Goal: Obtain resource: Download file/media

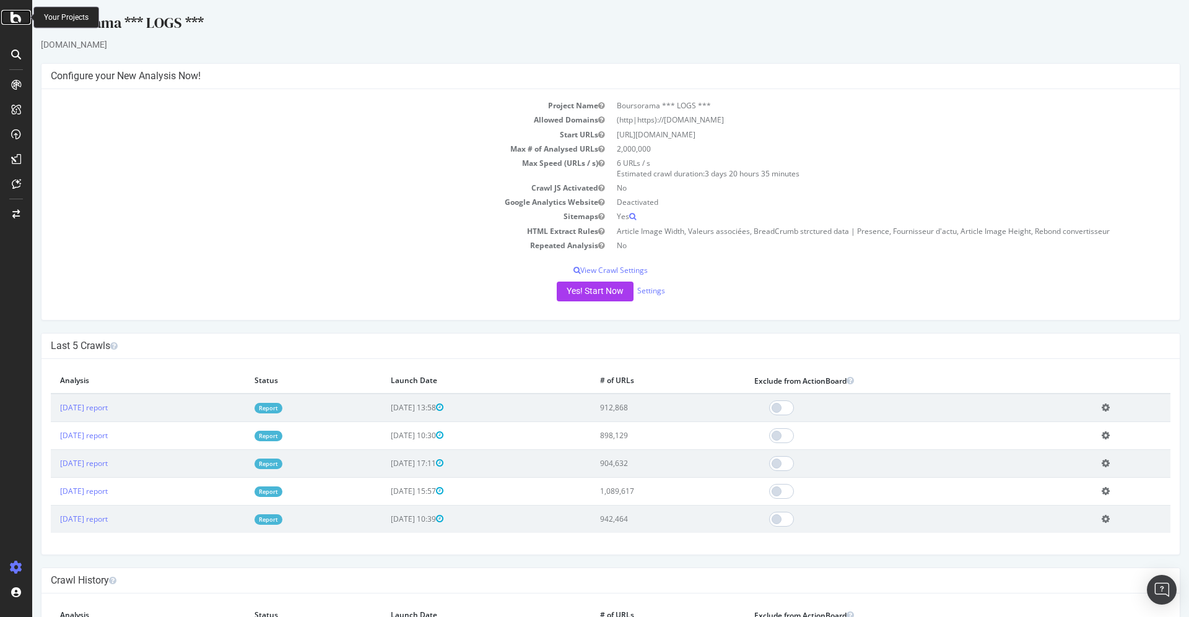
click at [19, 22] on icon at bounding box center [16, 17] width 11 height 15
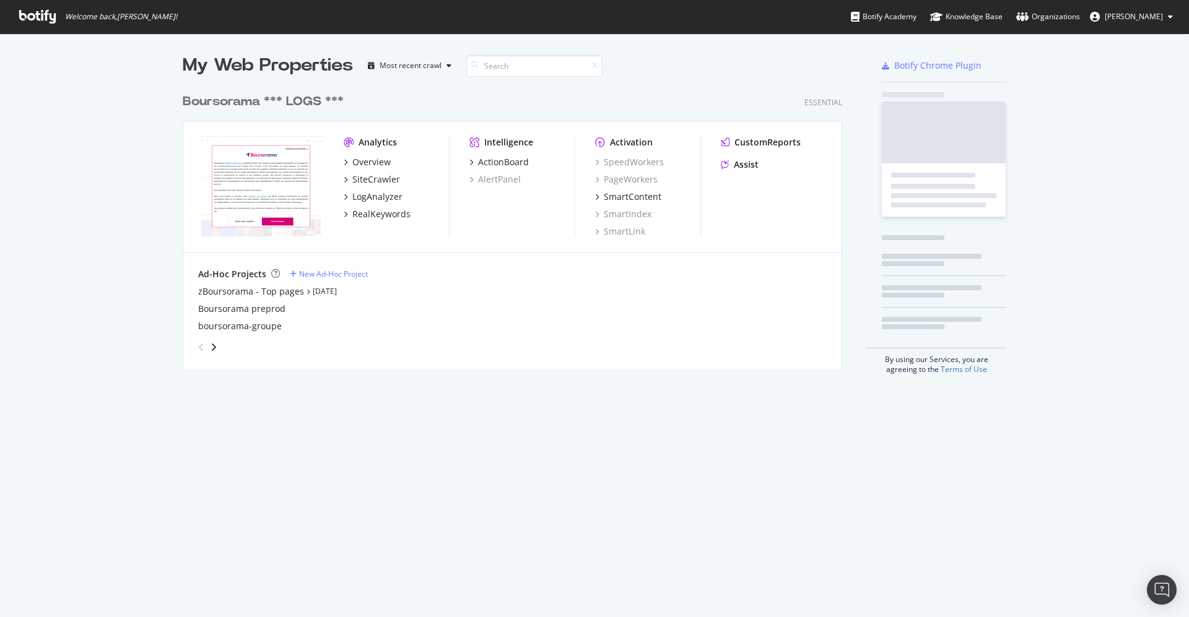
scroll to position [604, 1161]
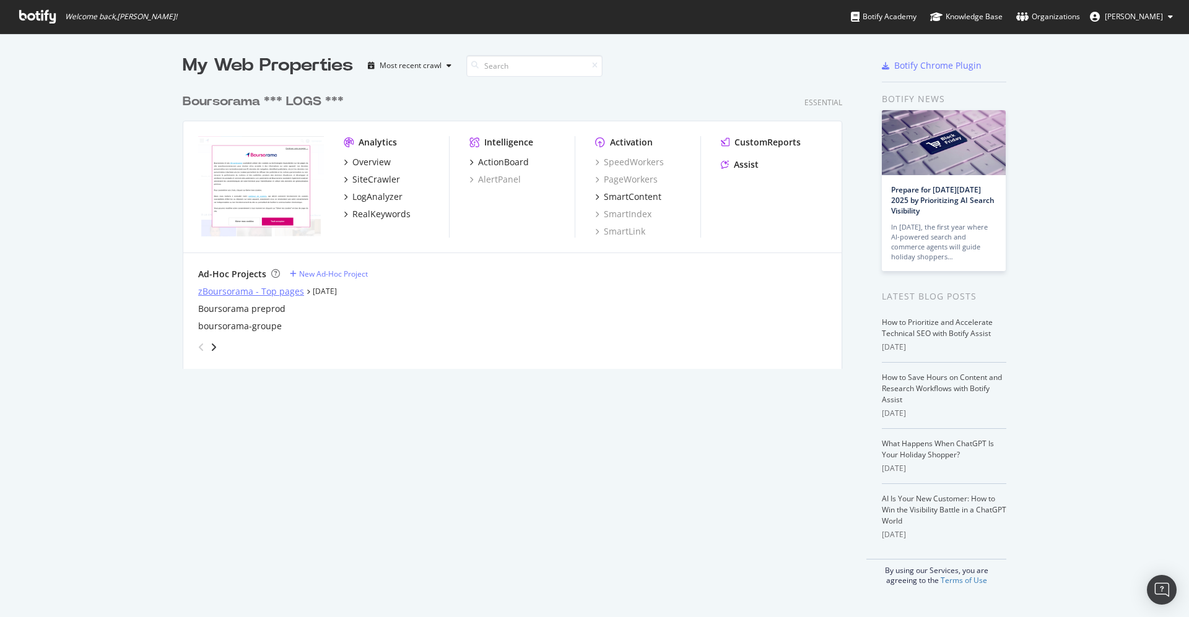
click at [247, 290] on div "zBoursorama - Top pages" at bounding box center [251, 292] width 106 height 12
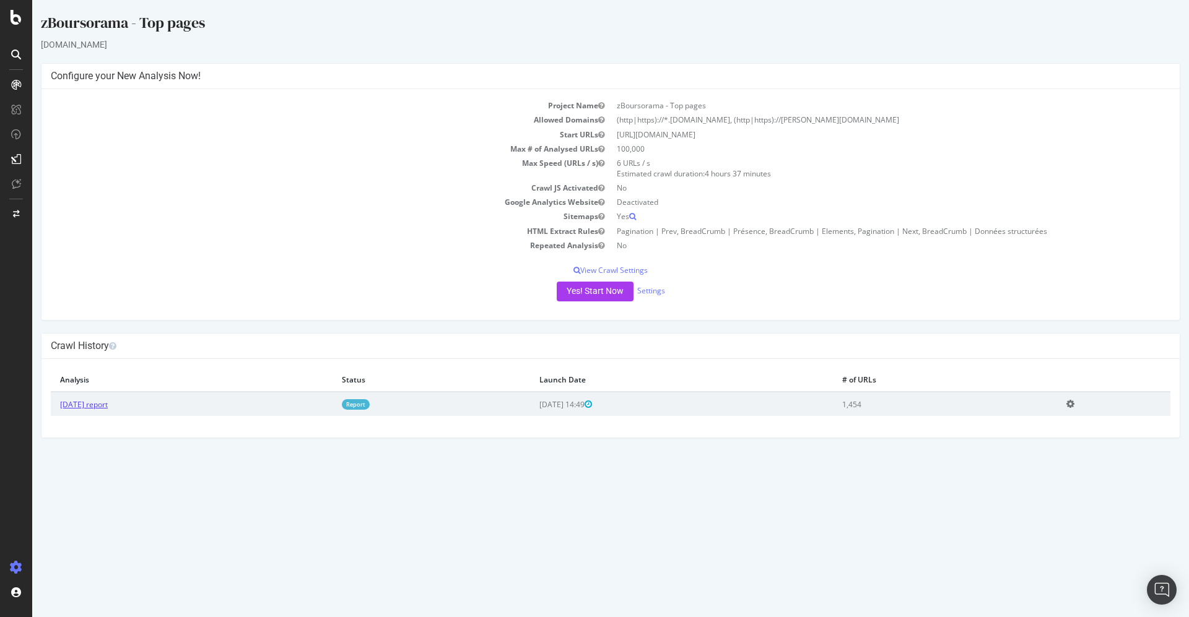
click at [103, 405] on link "[DATE] report" at bounding box center [84, 404] width 48 height 11
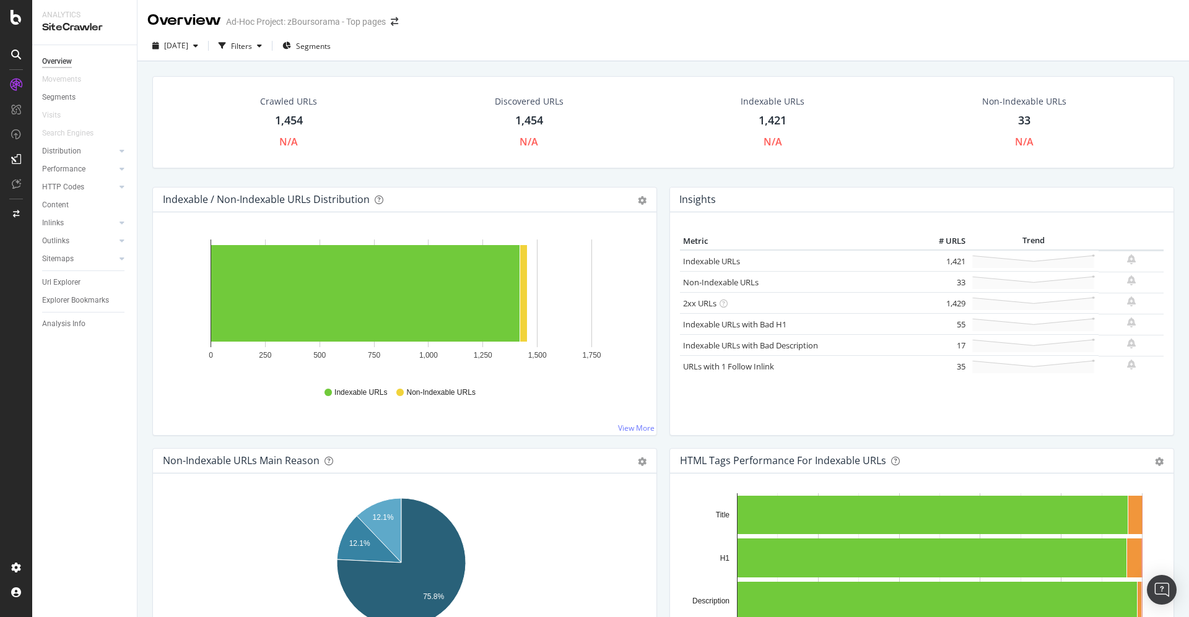
click at [281, 97] on div "Crawled URLs" at bounding box center [288, 101] width 57 height 12
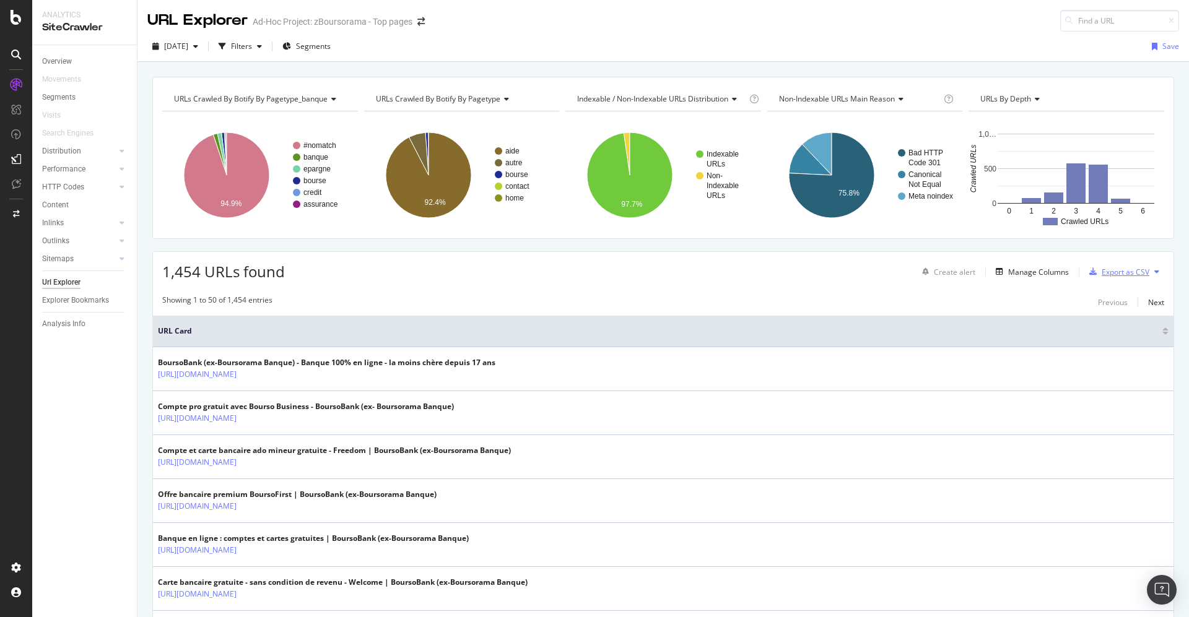
click at [1133, 269] on div "Export as CSV" at bounding box center [1126, 272] width 48 height 11
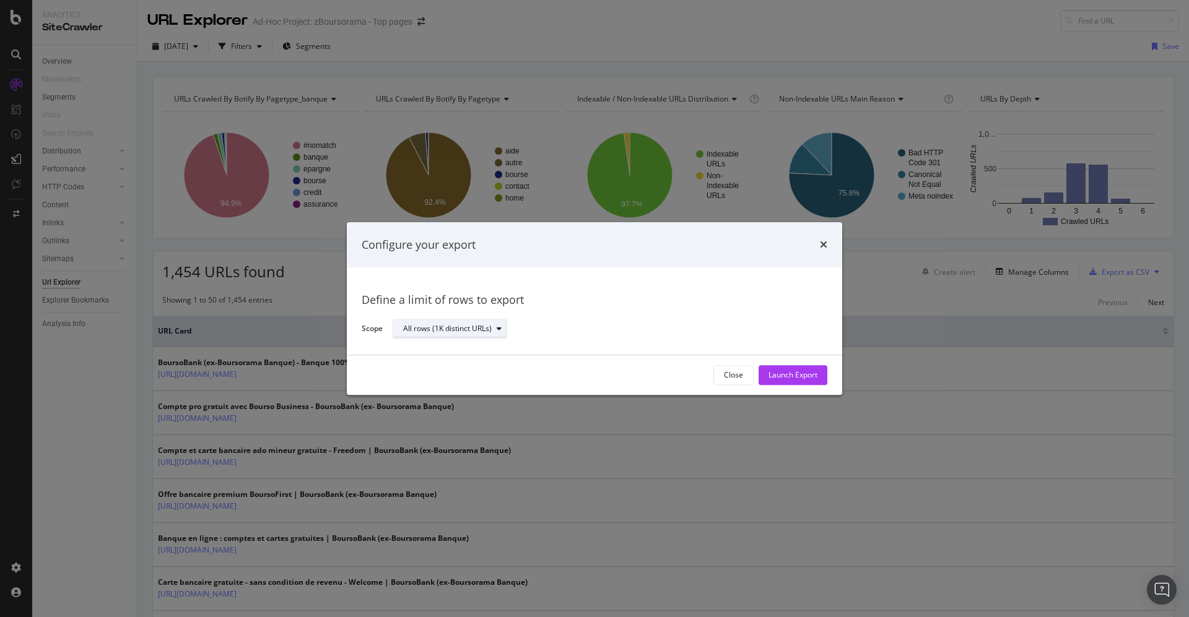
click at [500, 323] on div "All rows (1K distinct URLs)" at bounding box center [454, 329] width 103 height 17
click at [783, 372] on div "Launch Export" at bounding box center [793, 375] width 49 height 11
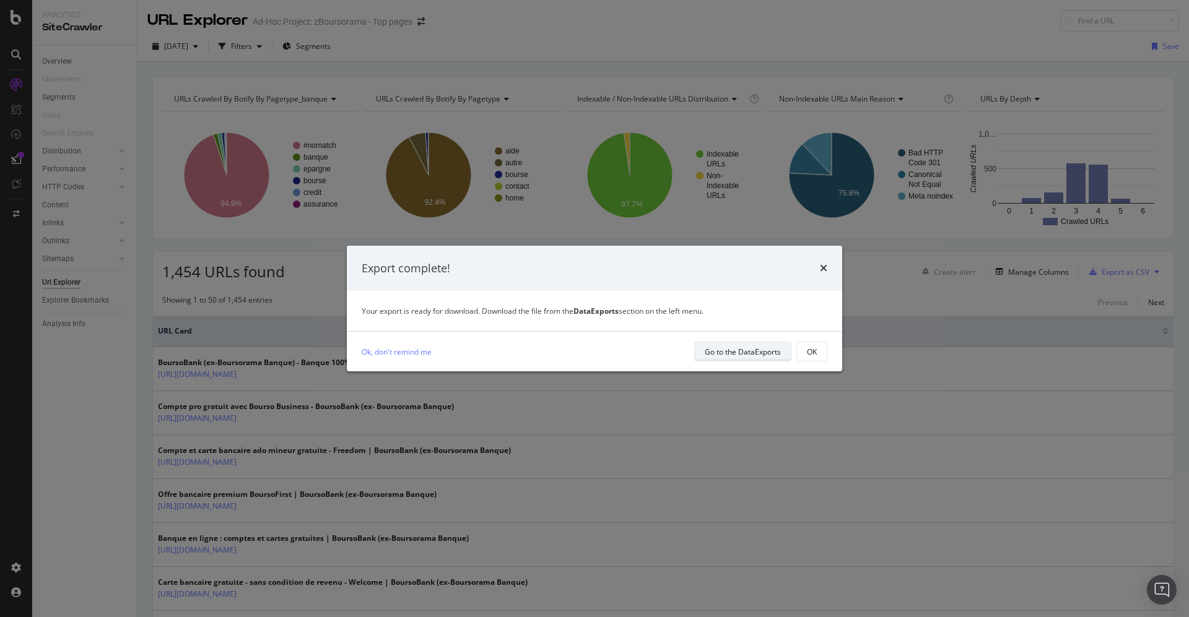
click at [735, 349] on div "Go to the DataExports" at bounding box center [743, 352] width 76 height 11
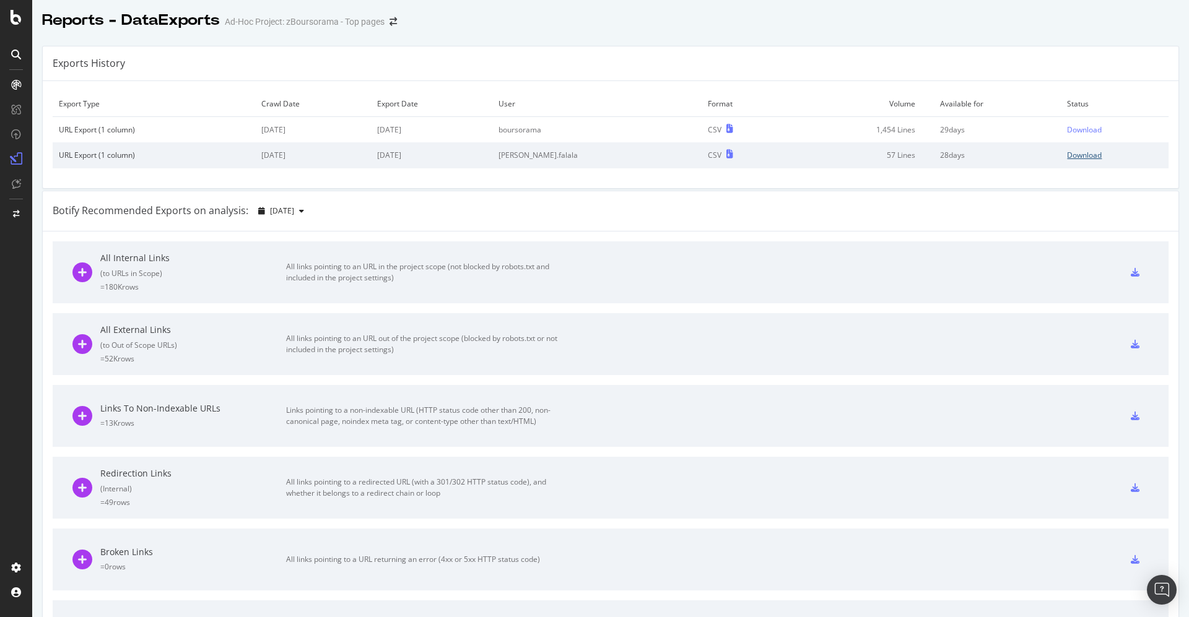
click at [1067, 157] on div "Download" at bounding box center [1084, 155] width 35 height 11
click at [1067, 128] on div "Download" at bounding box center [1084, 129] width 35 height 11
click at [13, 12] on icon at bounding box center [16, 17] width 11 height 15
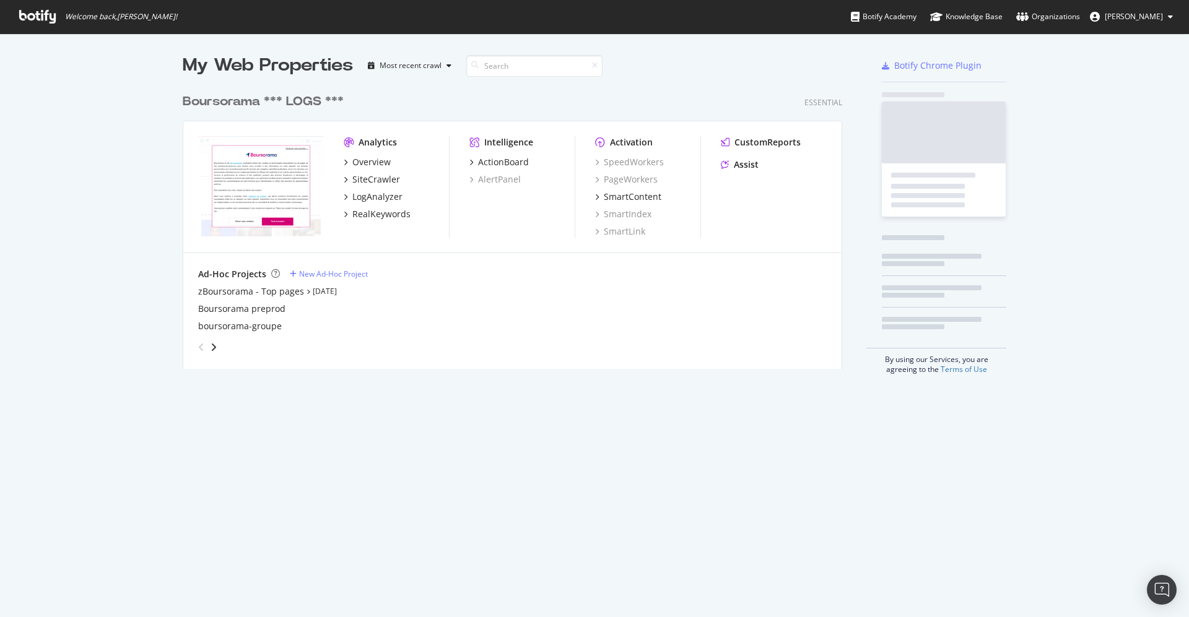
scroll to position [604, 1161]
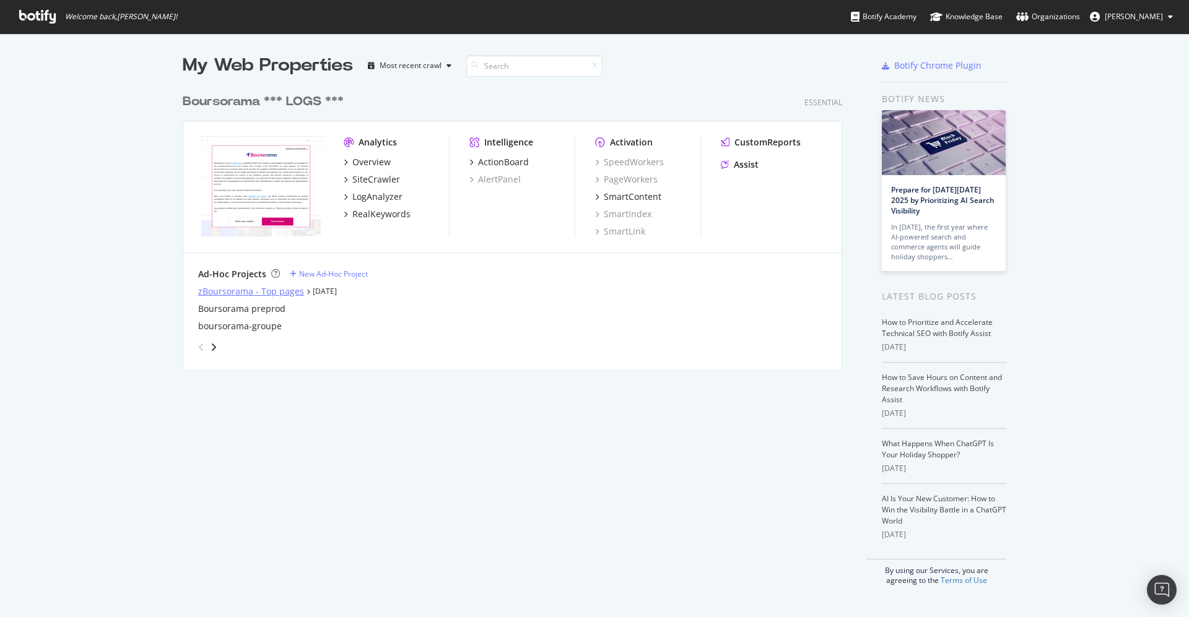
click at [268, 292] on div "zBoursorama - Top pages" at bounding box center [251, 292] width 106 height 12
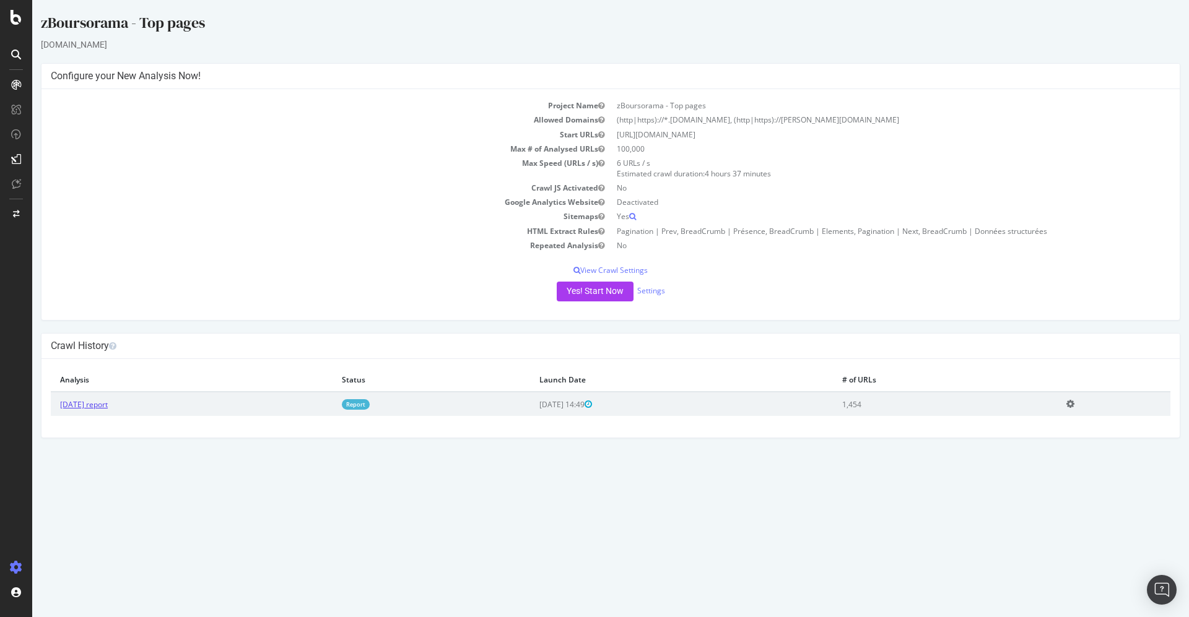
click at [94, 406] on link "[DATE] report" at bounding box center [84, 404] width 48 height 11
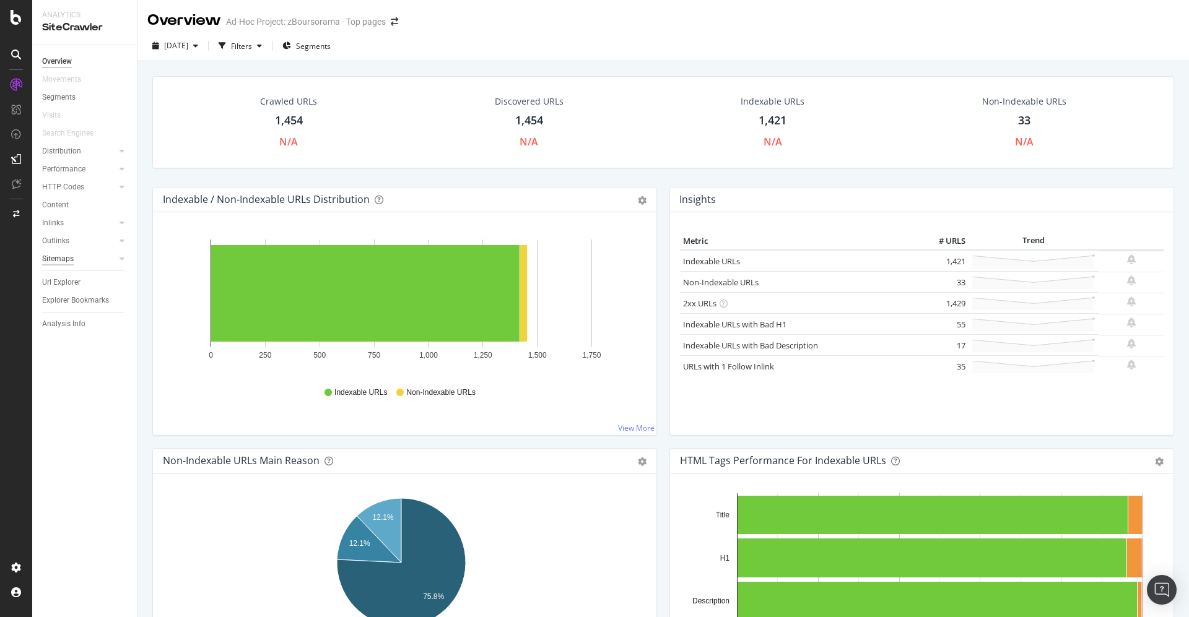
click at [63, 260] on div "Sitemaps" at bounding box center [58, 259] width 32 height 13
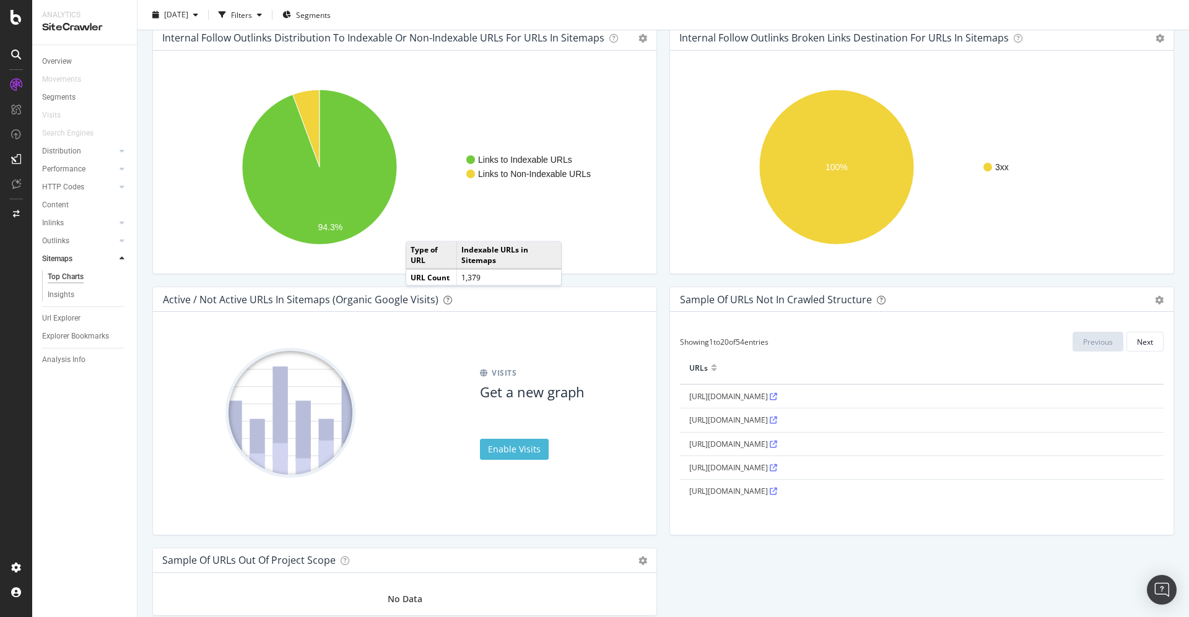
scroll to position [1022, 0]
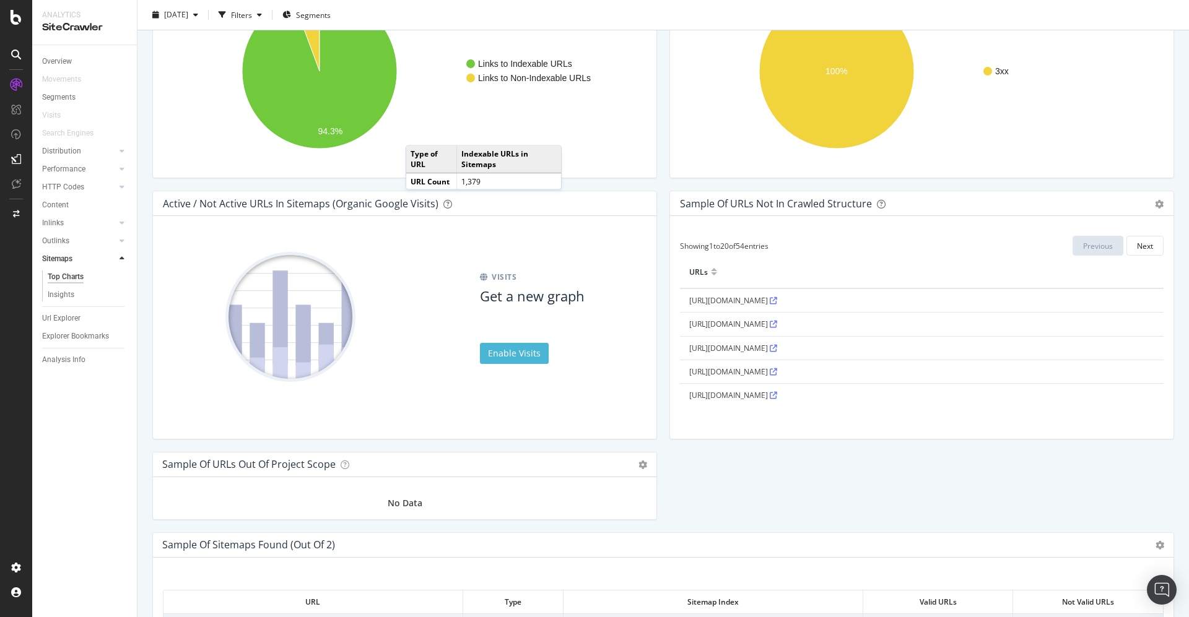
click at [777, 297] on icon at bounding box center [773, 300] width 7 height 7
click at [777, 321] on icon at bounding box center [773, 324] width 7 height 7
click at [777, 352] on icon at bounding box center [773, 348] width 7 height 7
click at [777, 376] on icon at bounding box center [773, 372] width 7 height 7
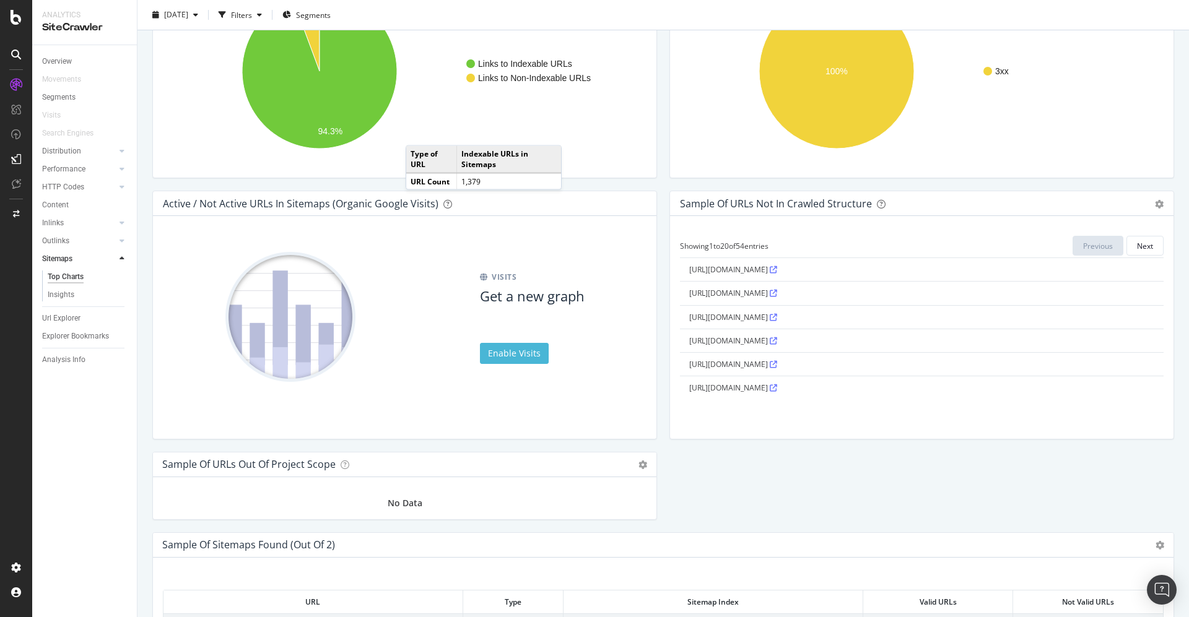
scroll to position [421, 0]
click at [777, 250] on icon at bounding box center [773, 246] width 7 height 7
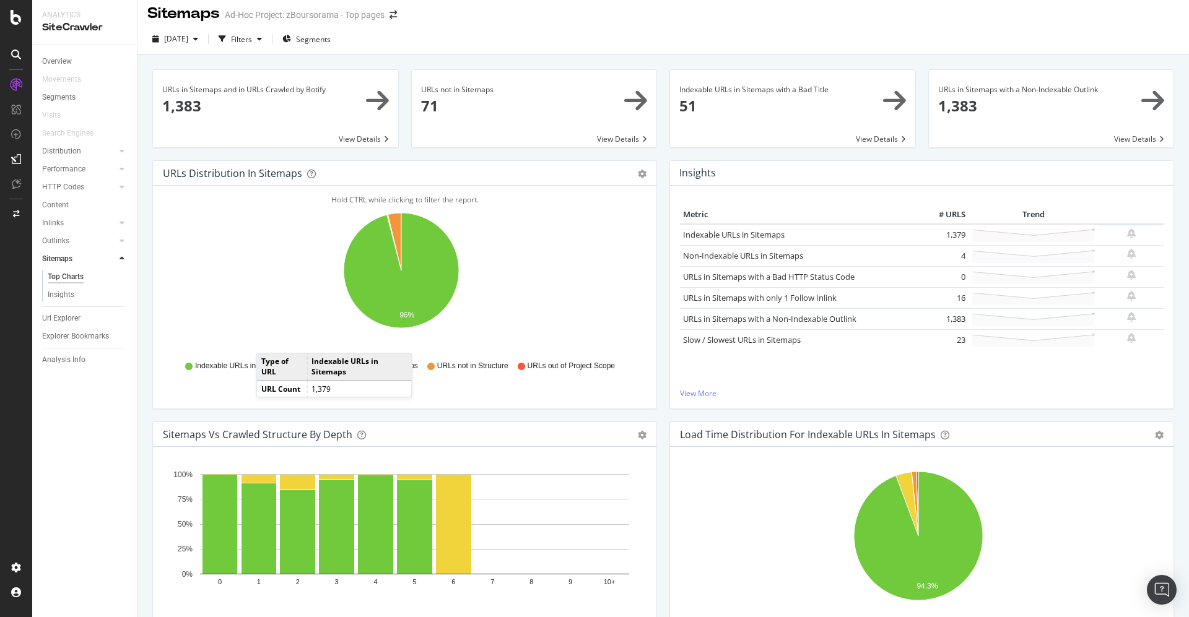
scroll to position [0, 0]
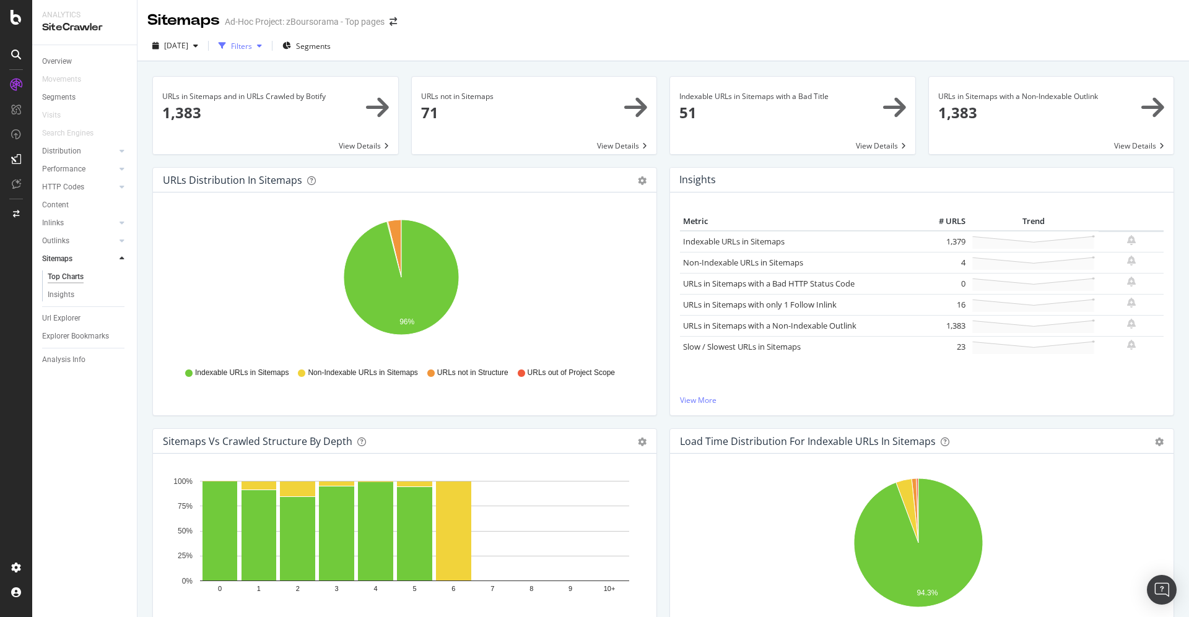
click at [262, 45] on icon "button" at bounding box center [259, 45] width 5 height 7
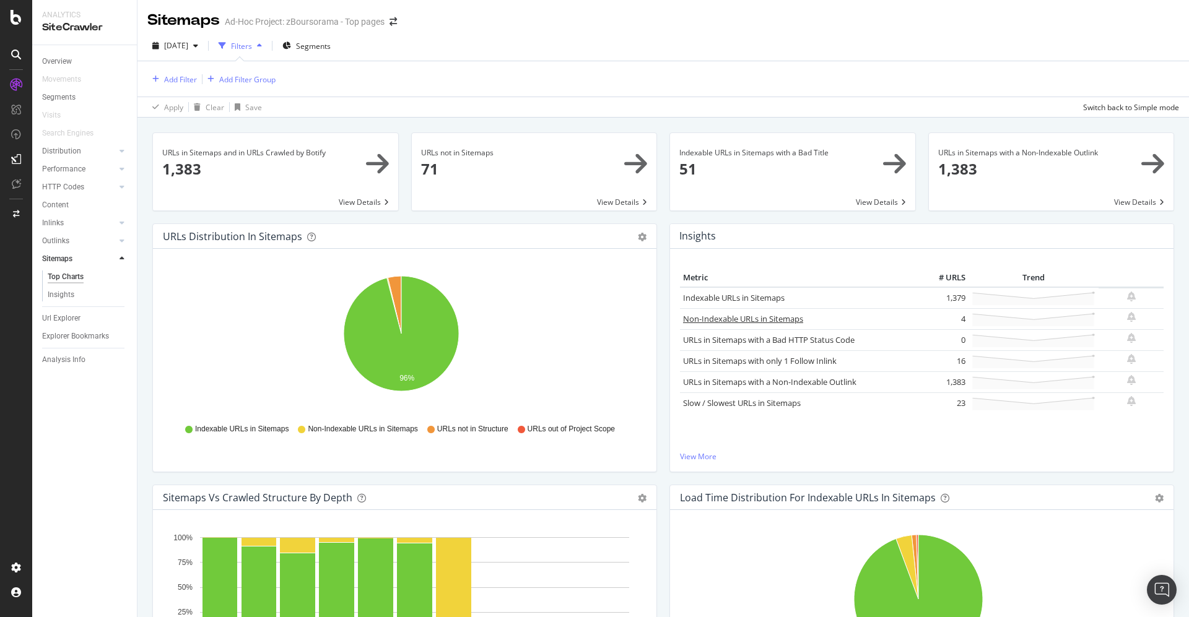
click at [740, 316] on link "Non-Indexable URLs in Sitemaps" at bounding box center [743, 318] width 120 height 11
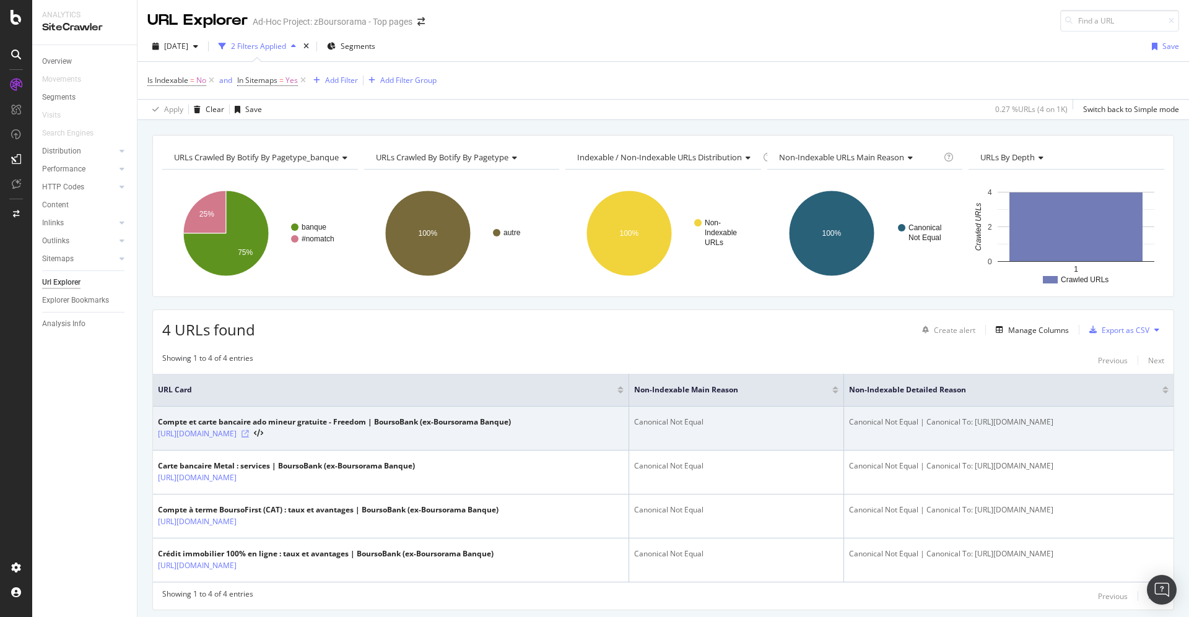
click at [249, 432] on icon at bounding box center [245, 433] width 7 height 7
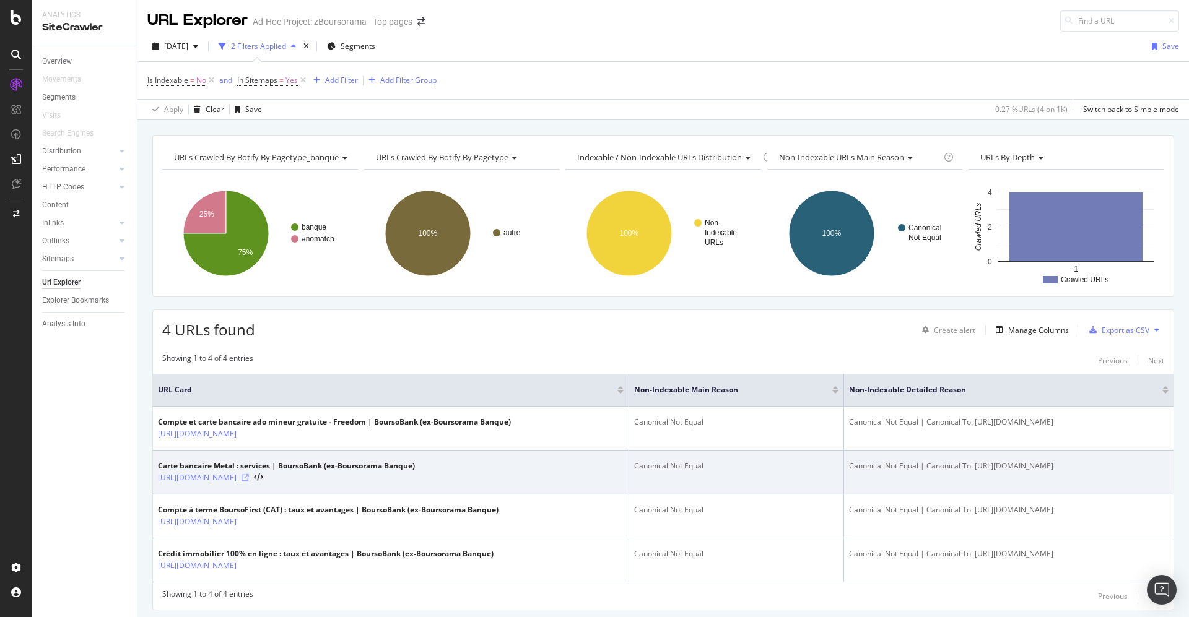
click at [249, 476] on icon at bounding box center [245, 477] width 7 height 7
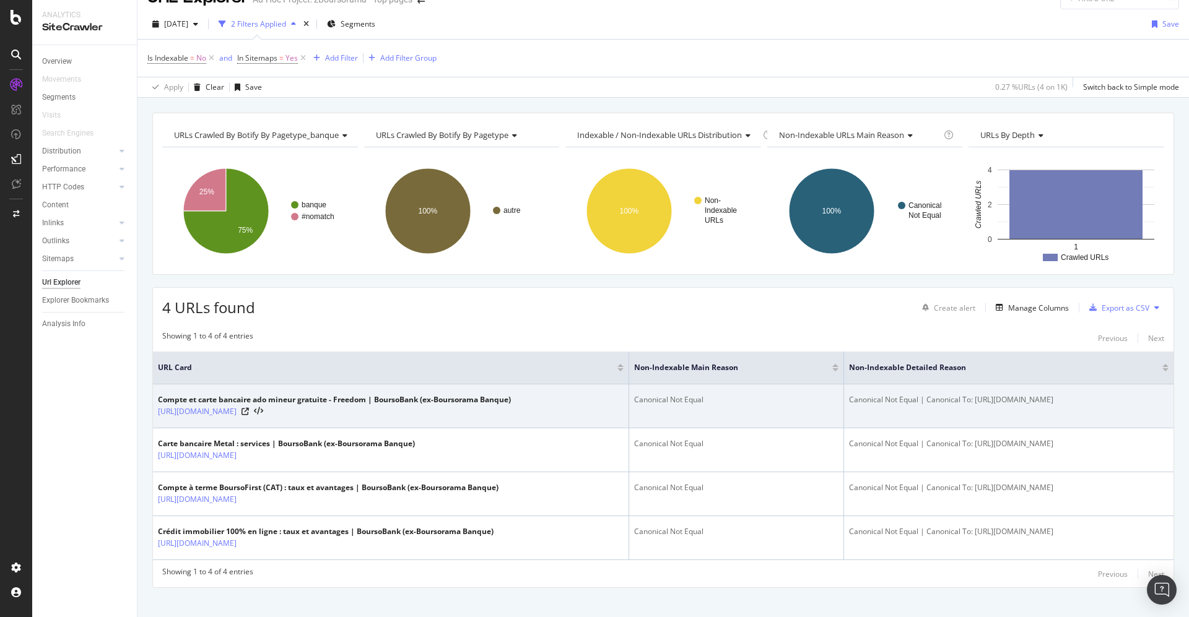
scroll to position [34, 0]
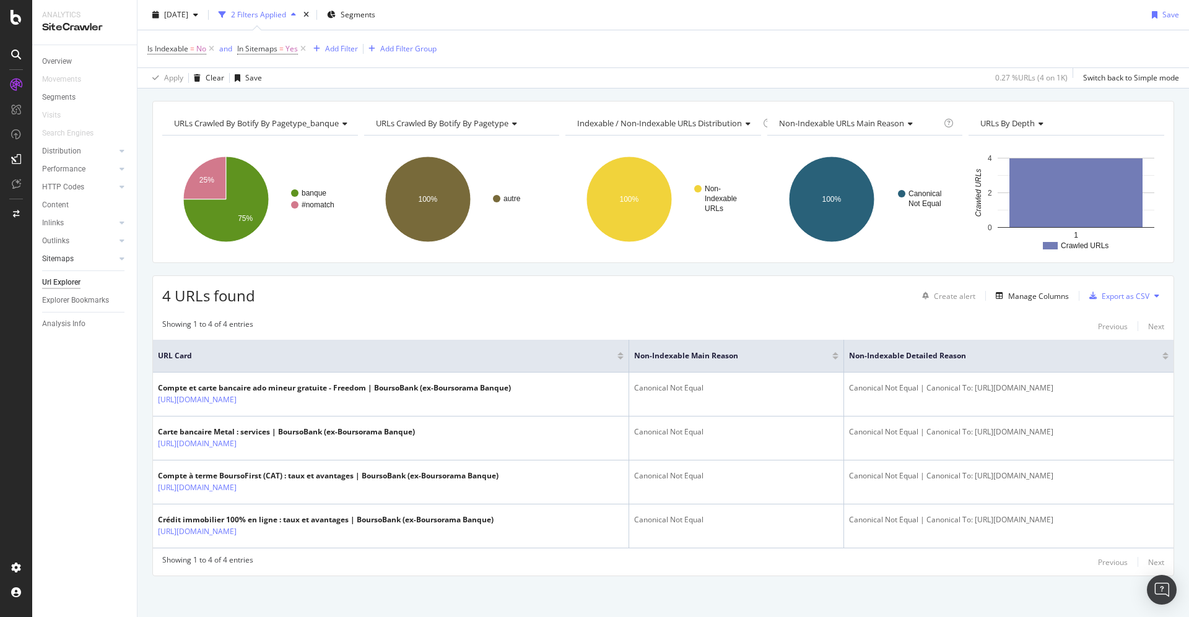
click at [73, 261] on link "Sitemaps" at bounding box center [79, 259] width 74 height 13
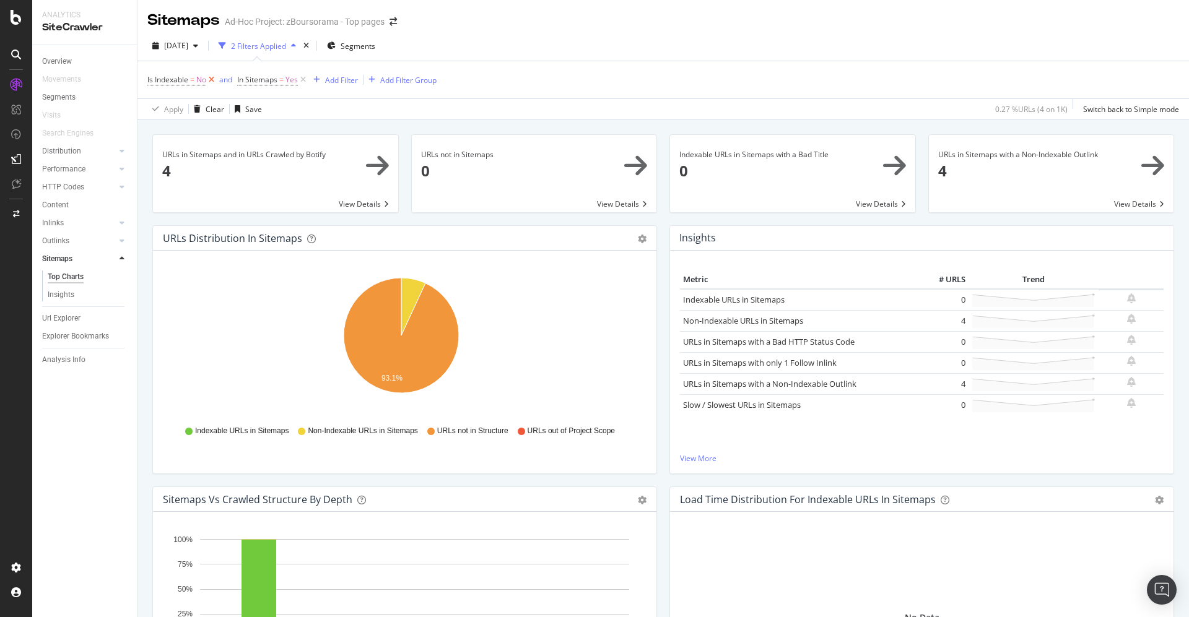
click at [211, 81] on icon at bounding box center [211, 80] width 11 height 12
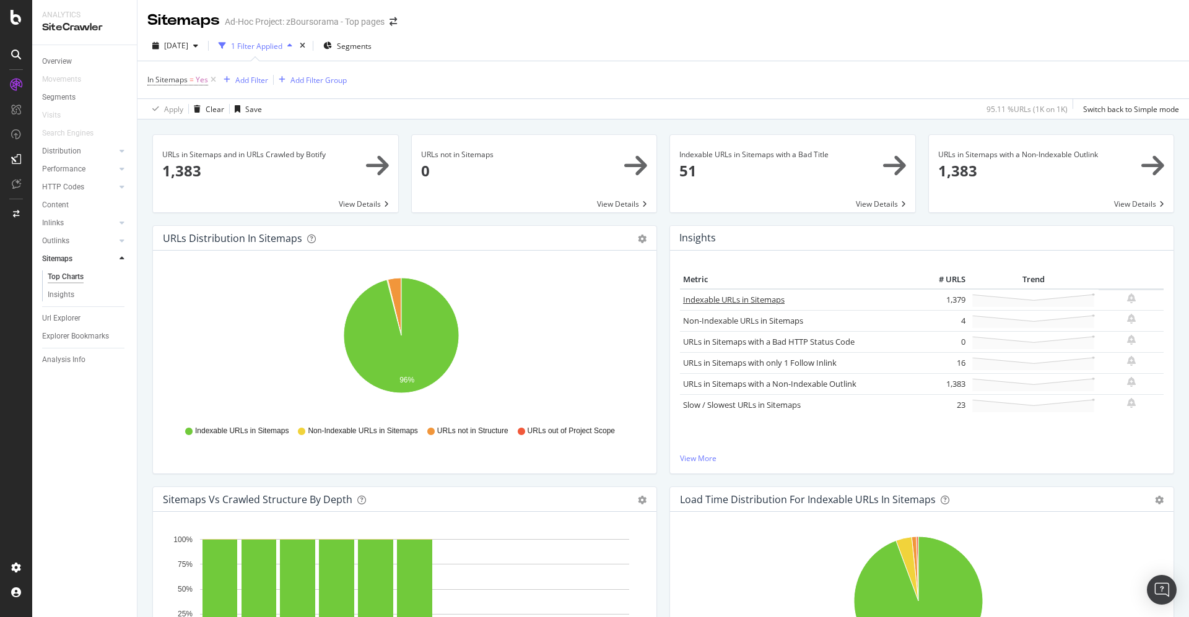
click at [736, 300] on link "Indexable URLs in Sitemaps" at bounding box center [734, 299] width 102 height 11
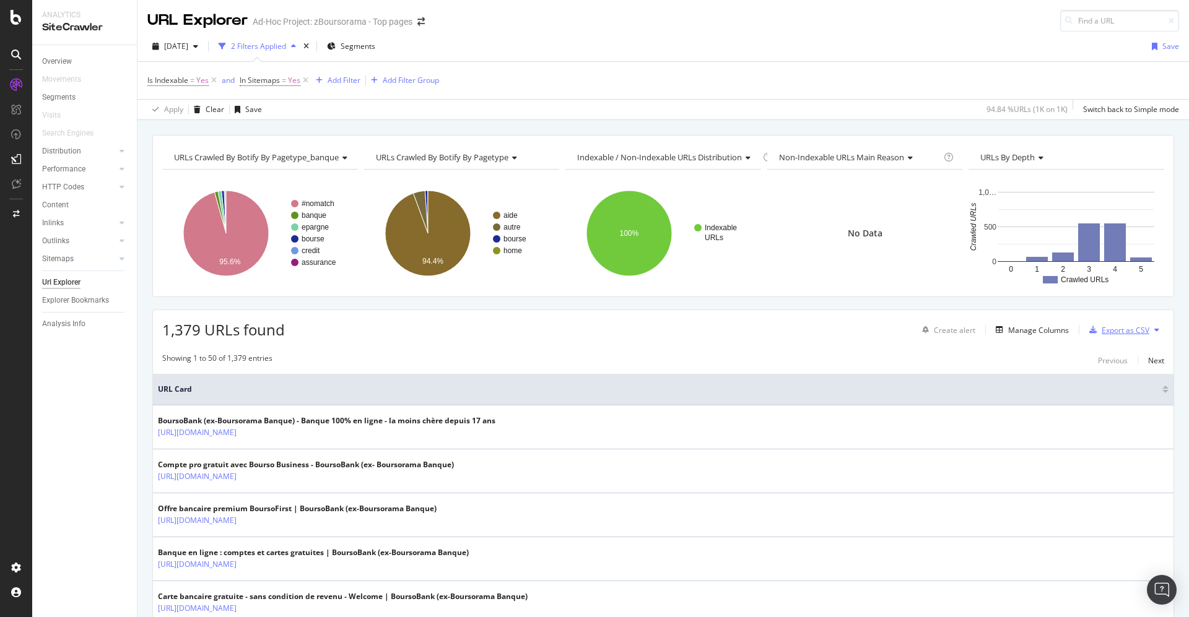
click at [1102, 325] on div "Export as CSV" at bounding box center [1126, 330] width 48 height 11
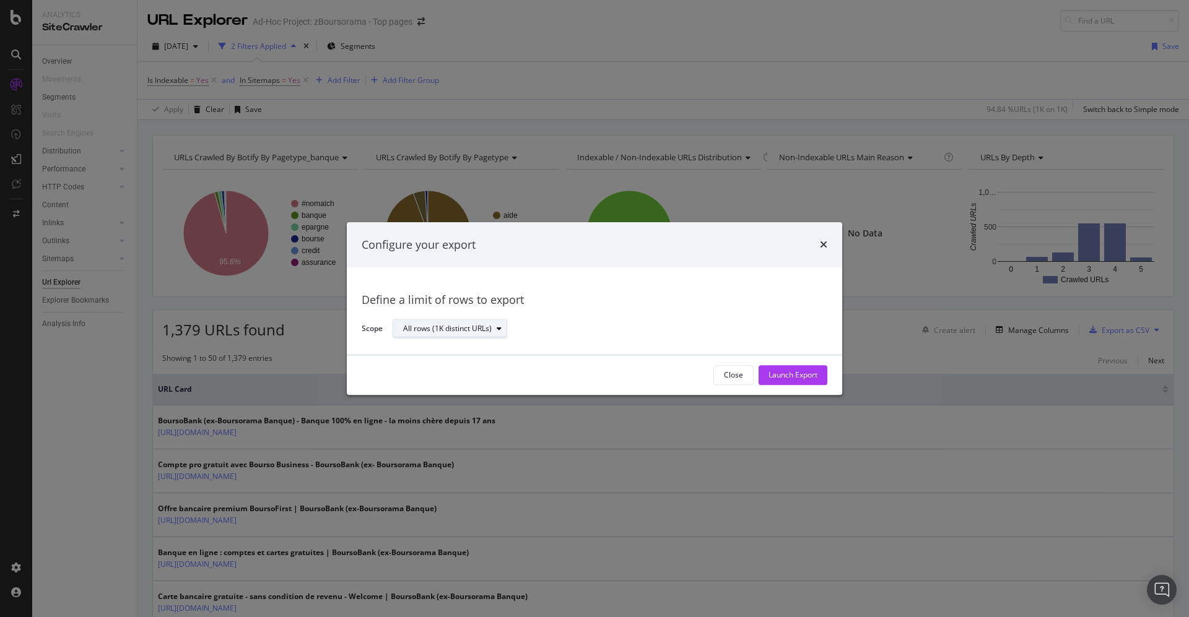
click at [492, 331] on div "modal" at bounding box center [499, 329] width 15 height 7
click at [822, 244] on icon "times" at bounding box center [823, 245] width 7 height 10
